Goal: Information Seeking & Learning: Check status

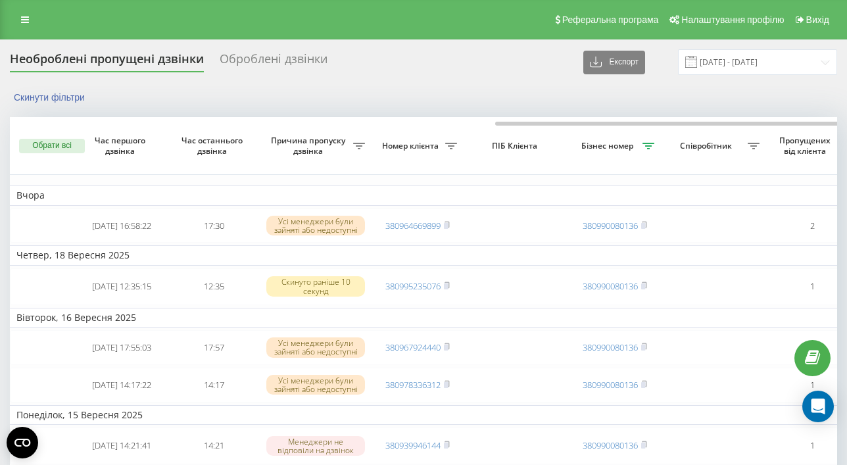
scroll to position [0, 298]
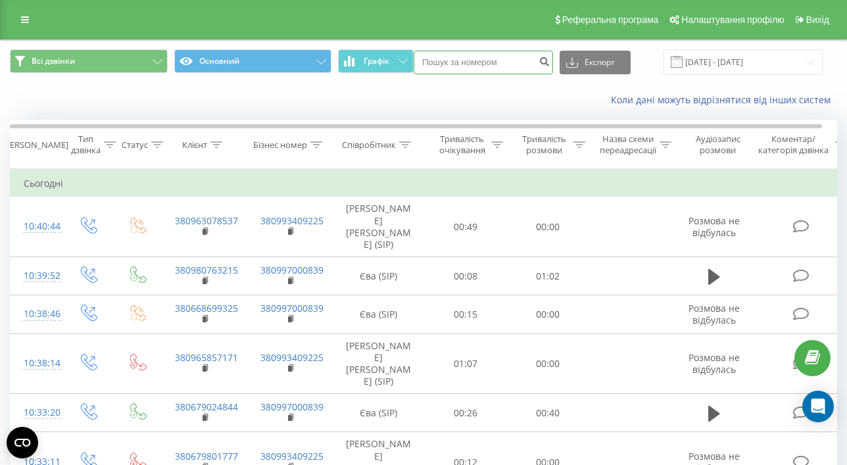
click at [494, 55] on input at bounding box center [483, 63] width 139 height 24
paste input "0679375659"
type input "0679375659"
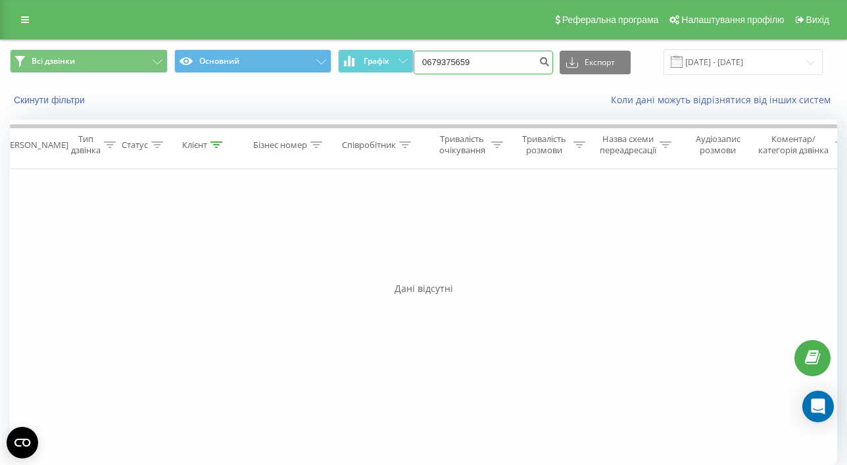
click at [513, 59] on input "0679375659" at bounding box center [483, 63] width 139 height 24
